Goal: Navigation & Orientation: Find specific page/section

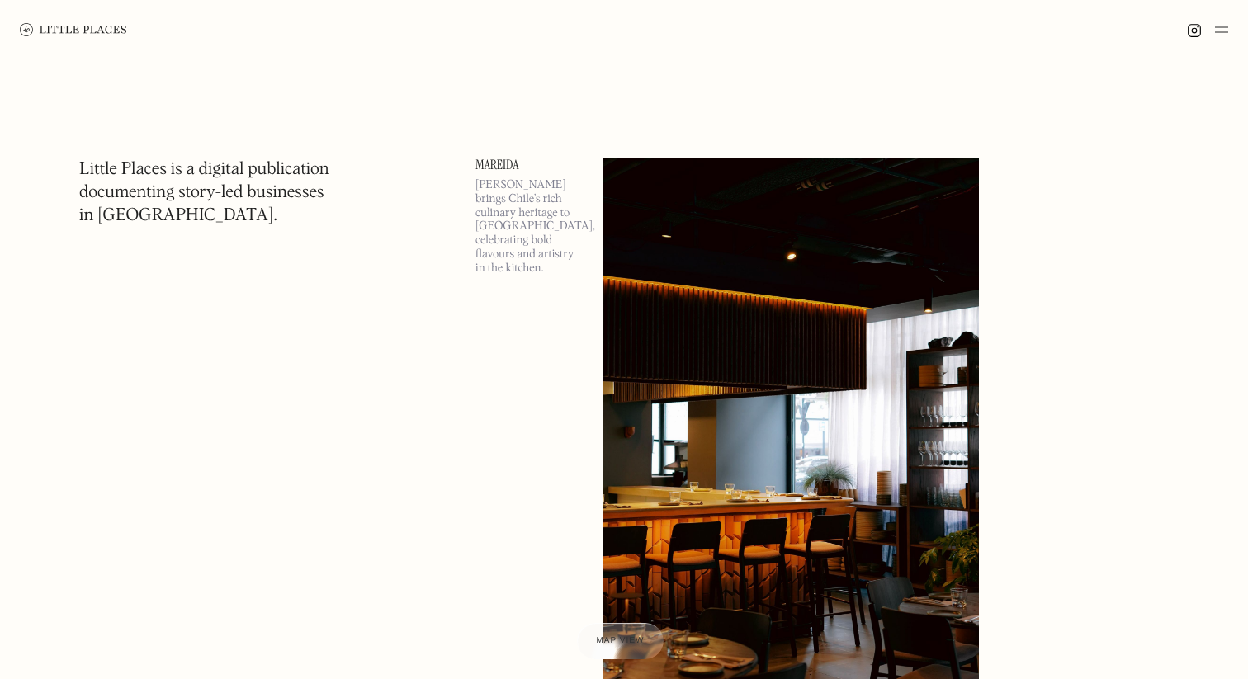
click at [1224, 34] on img at bounding box center [1221, 30] width 13 height 20
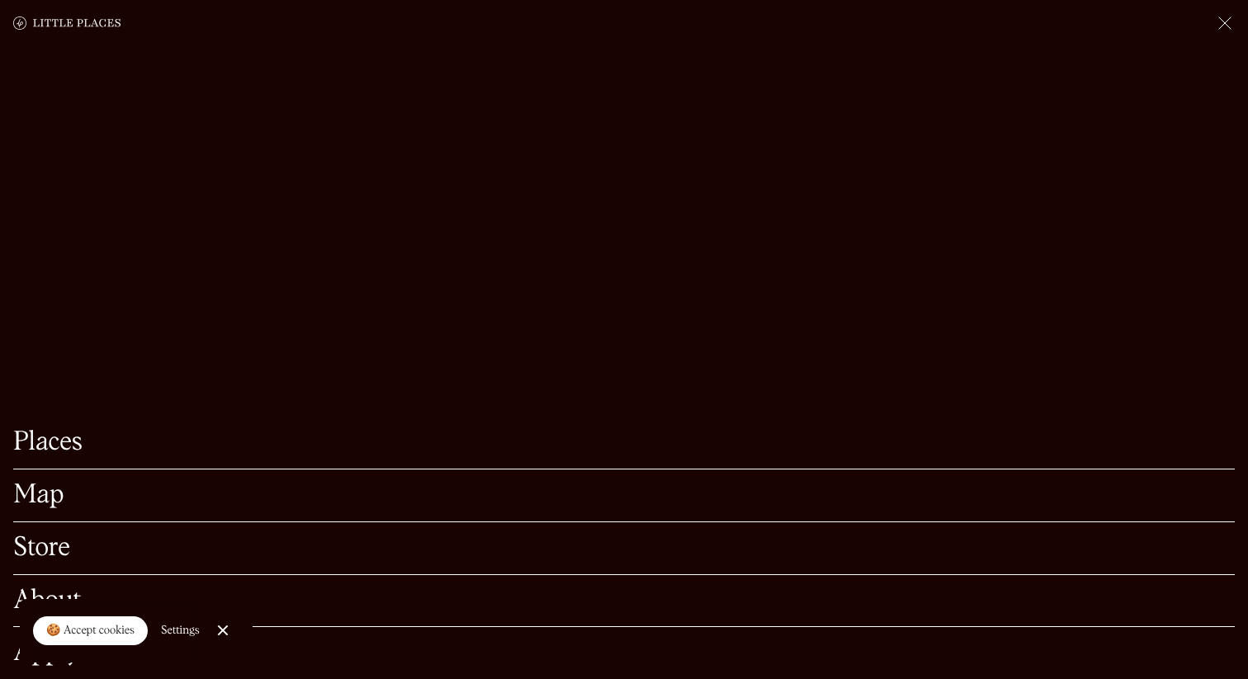
click at [33, 502] on link "Map" at bounding box center [623, 496] width 1221 height 26
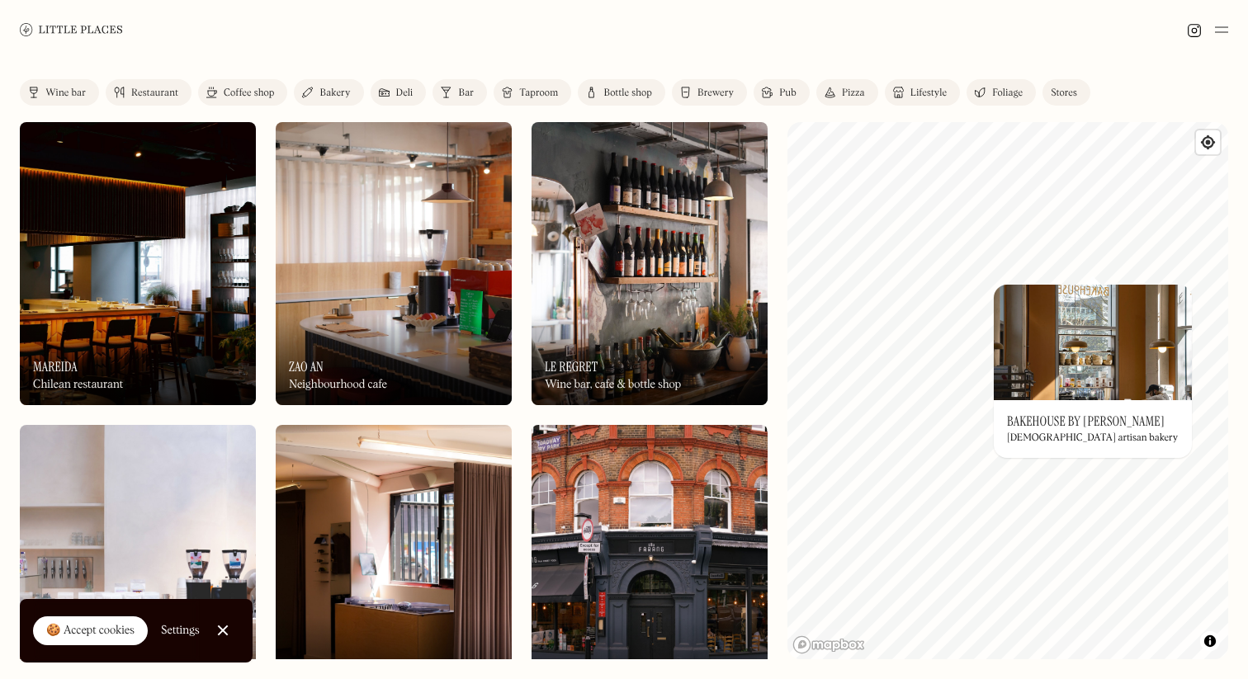
click at [1056, 419] on h3 "Bakehouse by [PERSON_NAME]" at bounding box center [1086, 421] width 158 height 16
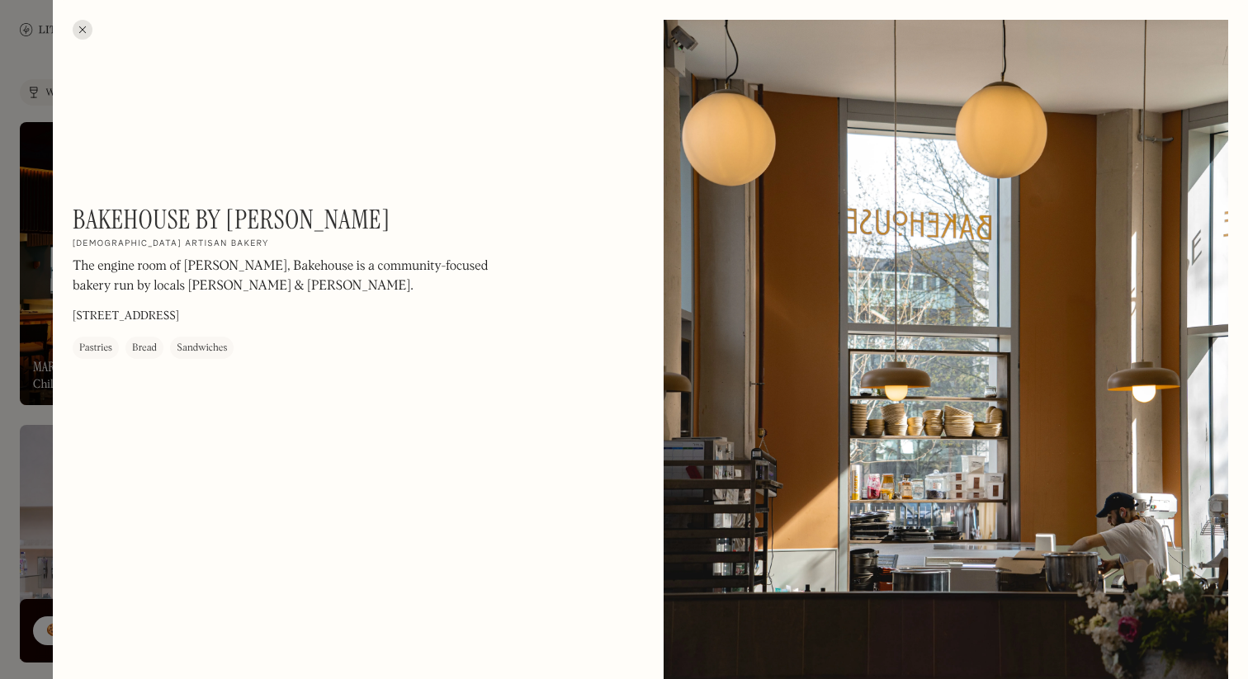
click at [294, 220] on h1 "Bakehouse by [PERSON_NAME]" at bounding box center [232, 219] width 318 height 31
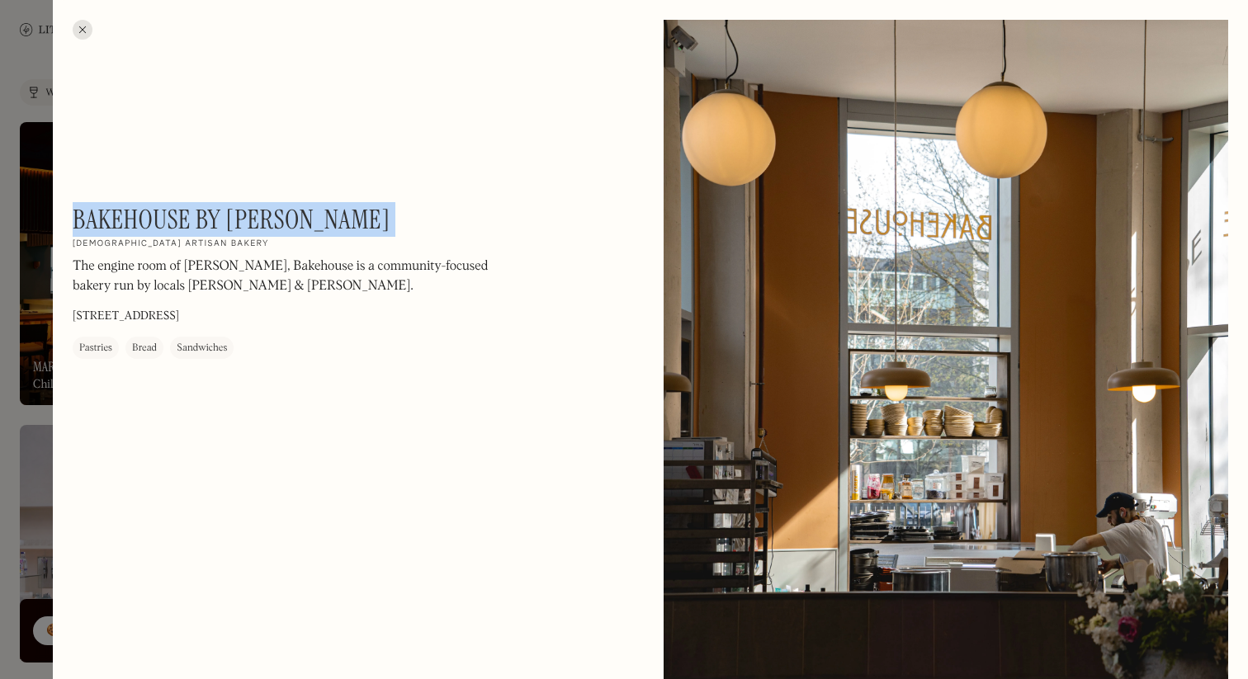
click at [294, 220] on h1 "Bakehouse by [PERSON_NAME]" at bounding box center [232, 219] width 318 height 31
click at [85, 31] on div at bounding box center [83, 30] width 20 height 20
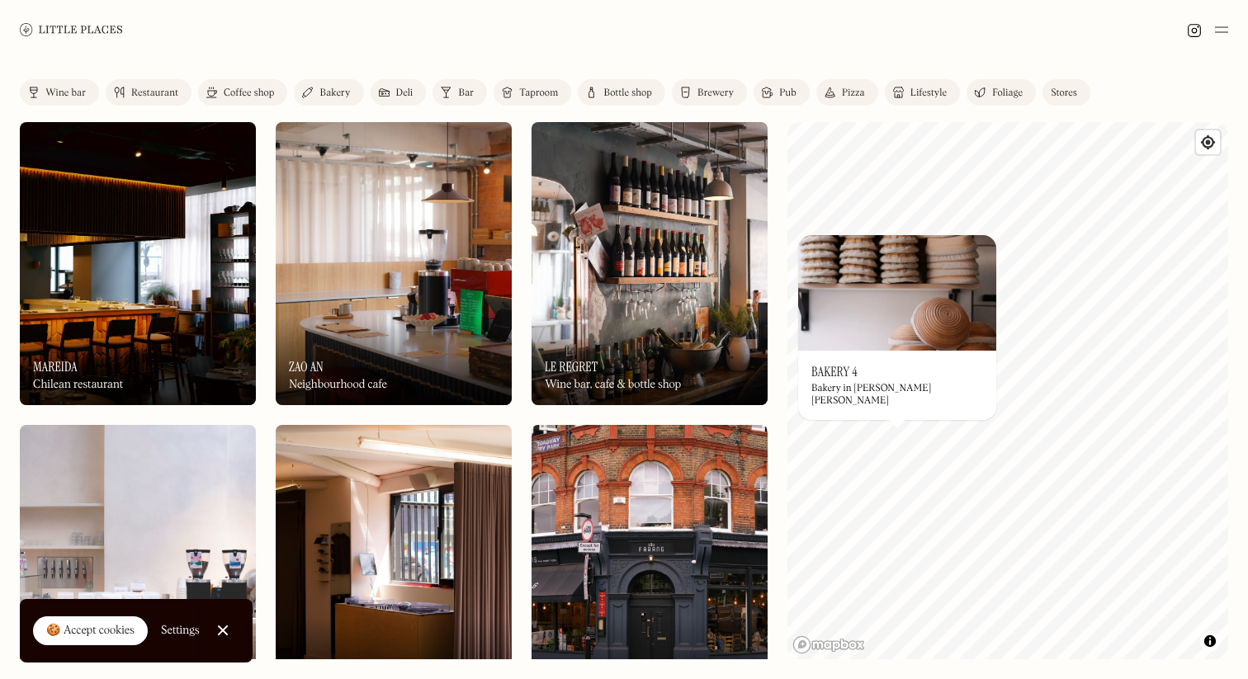
click at [835, 375] on h3 "Bakery 4" at bounding box center [834, 372] width 46 height 16
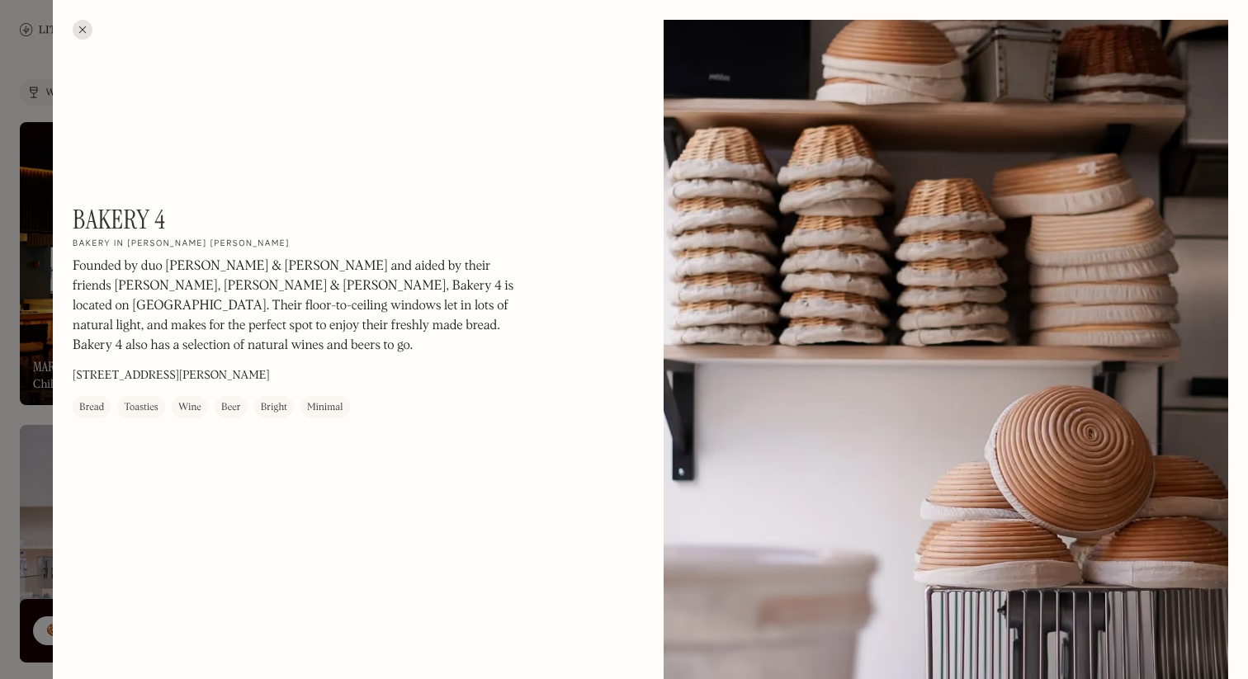
click at [135, 214] on h1 "Bakery 4" at bounding box center [119, 219] width 92 height 31
click at [82, 29] on div at bounding box center [83, 30] width 20 height 20
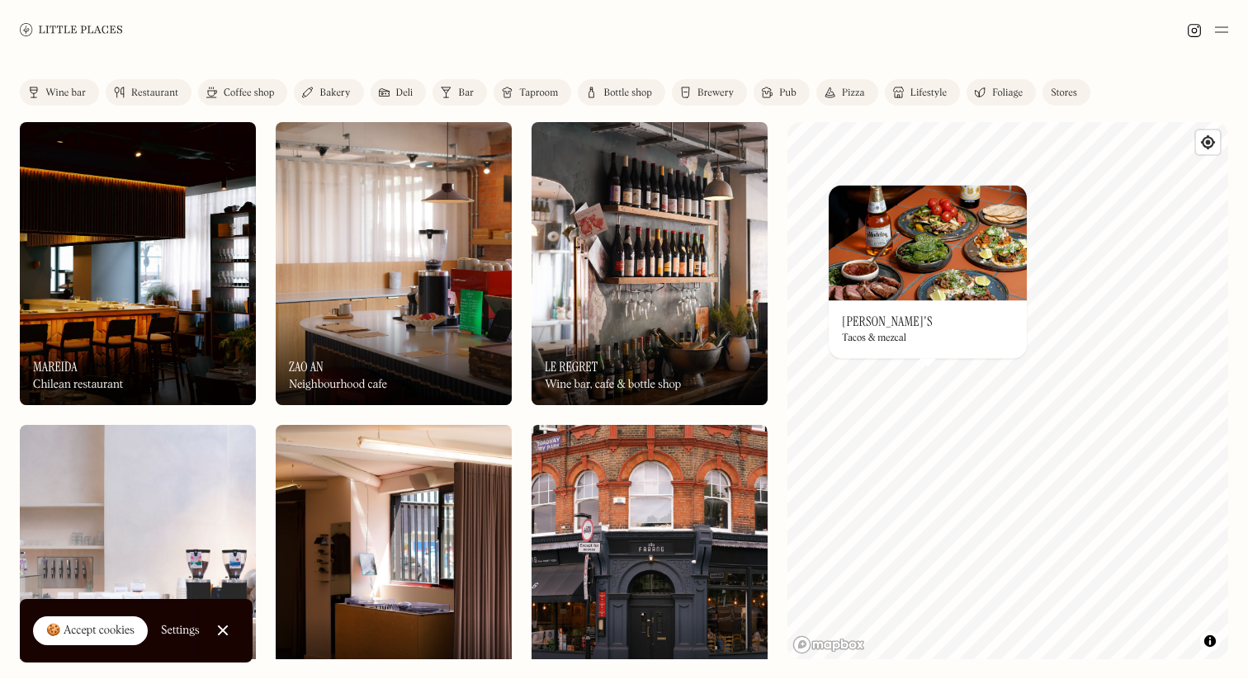
click at [870, 319] on h3 "[PERSON_NAME]'s" at bounding box center [887, 322] width 91 height 16
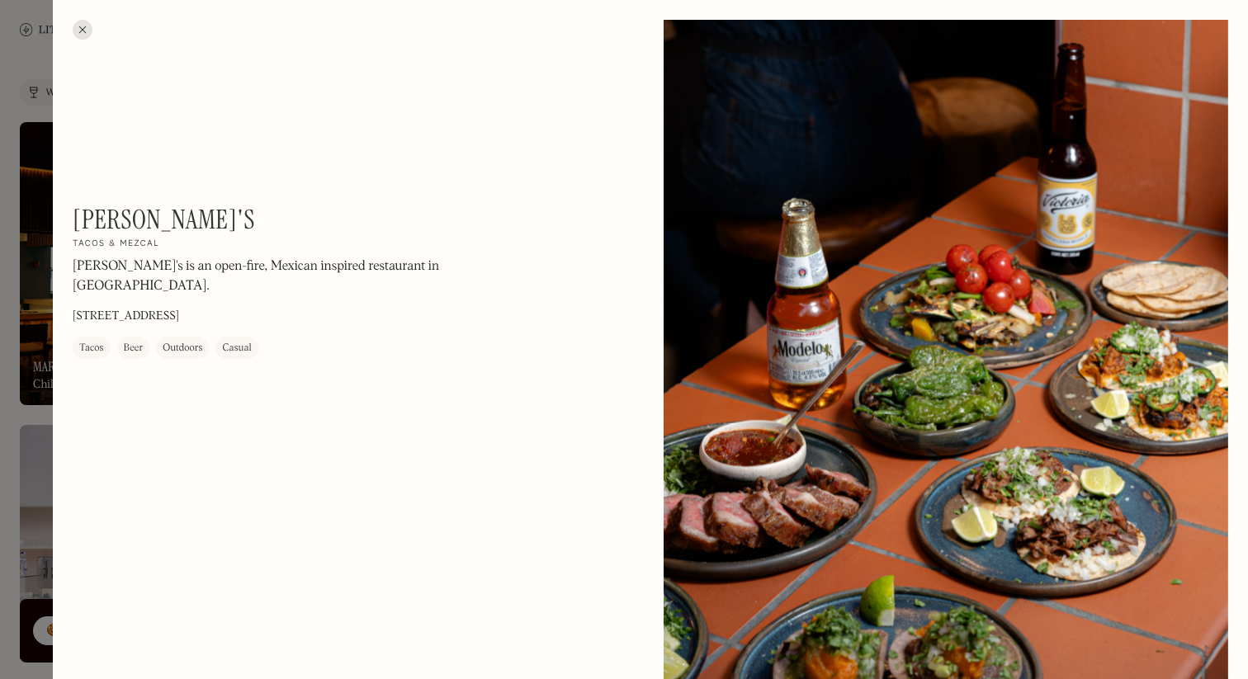
click at [131, 220] on h1 "[PERSON_NAME]'s" at bounding box center [164, 219] width 182 height 31
click at [18, 128] on div at bounding box center [624, 339] width 1248 height 679
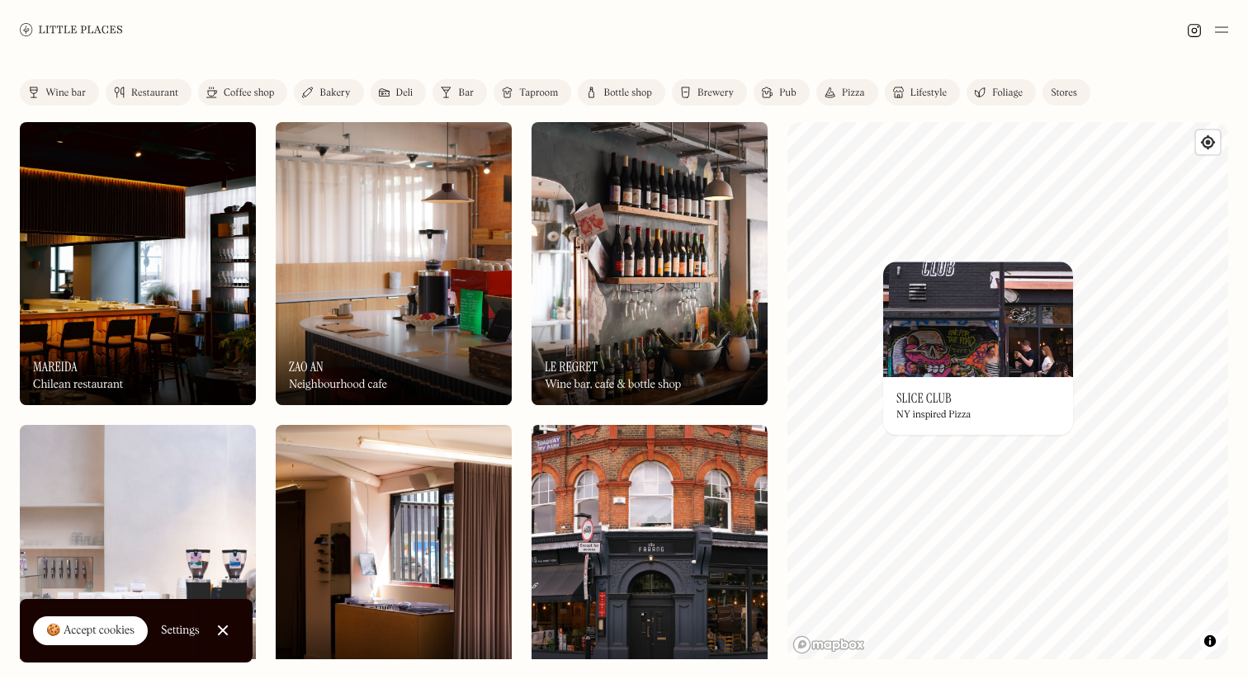
click at [786, 414] on div "Label Wine bar Restaurant Coffee shop Bakery Deli Bar Taproom Bottle shop Brewe…" at bounding box center [624, 369] width 1248 height 620
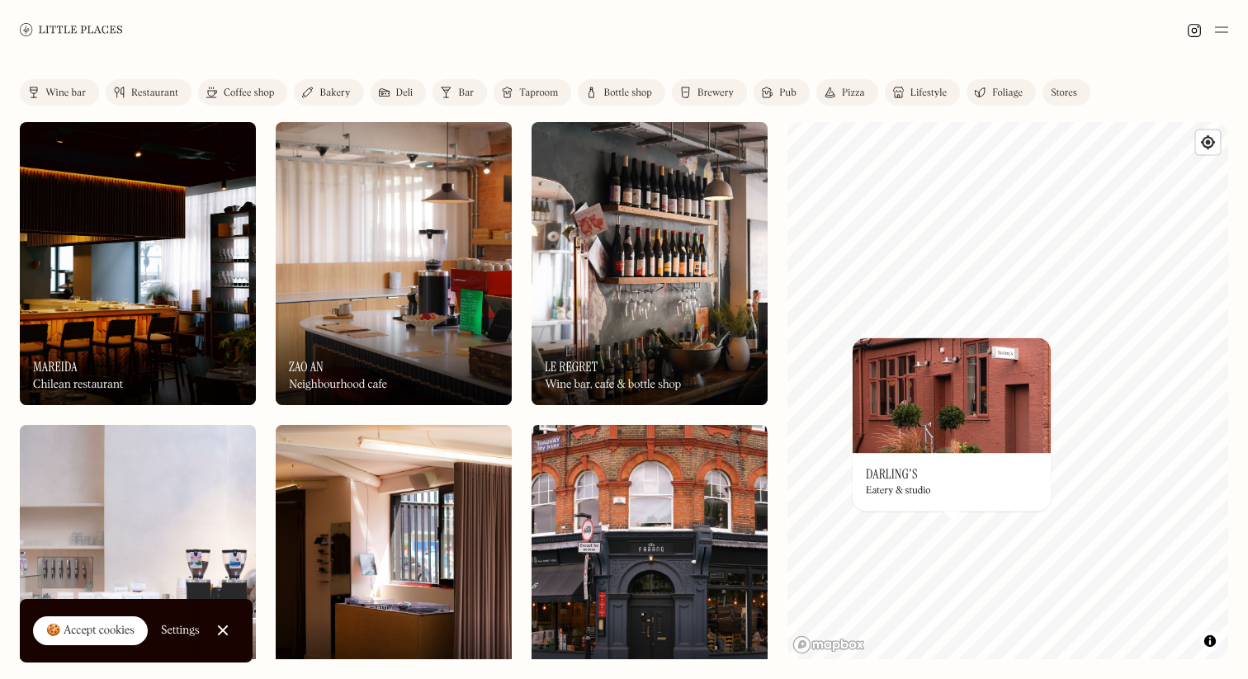
click at [857, 492] on div "On Our Radar Darling's Eatery & studio" at bounding box center [951, 482] width 198 height 58
